Goal: Check status: Check status

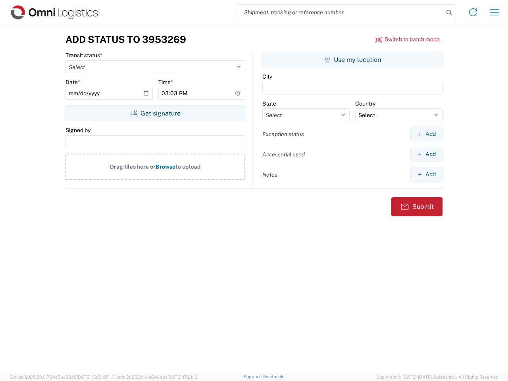
click at [341, 12] on input "search" at bounding box center [341, 12] width 206 height 15
click at [449, 13] on icon at bounding box center [449, 12] width 11 height 11
click at [473, 12] on icon at bounding box center [473, 12] width 13 height 13
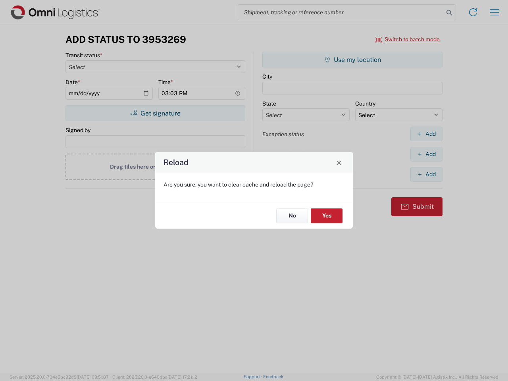
click at [408, 39] on div "Reload Are you sure, you want to clear cache and reload the page? No Yes" at bounding box center [254, 190] width 508 height 381
click at [155, 113] on div "Reload Are you sure, you want to clear cache and reload the page? No Yes" at bounding box center [254, 190] width 508 height 381
click at [352, 60] on div "Reload Are you sure, you want to clear cache and reload the page? No Yes" at bounding box center [254, 190] width 508 height 381
click at [426, 134] on div "Reload Are you sure, you want to clear cache and reload the page? No Yes" at bounding box center [254, 190] width 508 height 381
click at [426, 154] on div "Reload Are you sure, you want to clear cache and reload the page? No Yes" at bounding box center [254, 190] width 508 height 381
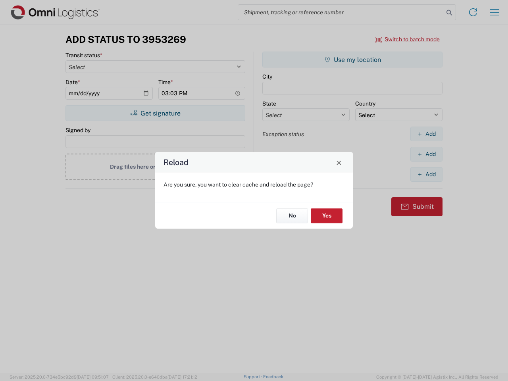
click at [426, 174] on div "Reload Are you sure, you want to clear cache and reload the page? No Yes" at bounding box center [254, 190] width 508 height 381
